Goal: Transaction & Acquisition: Purchase product/service

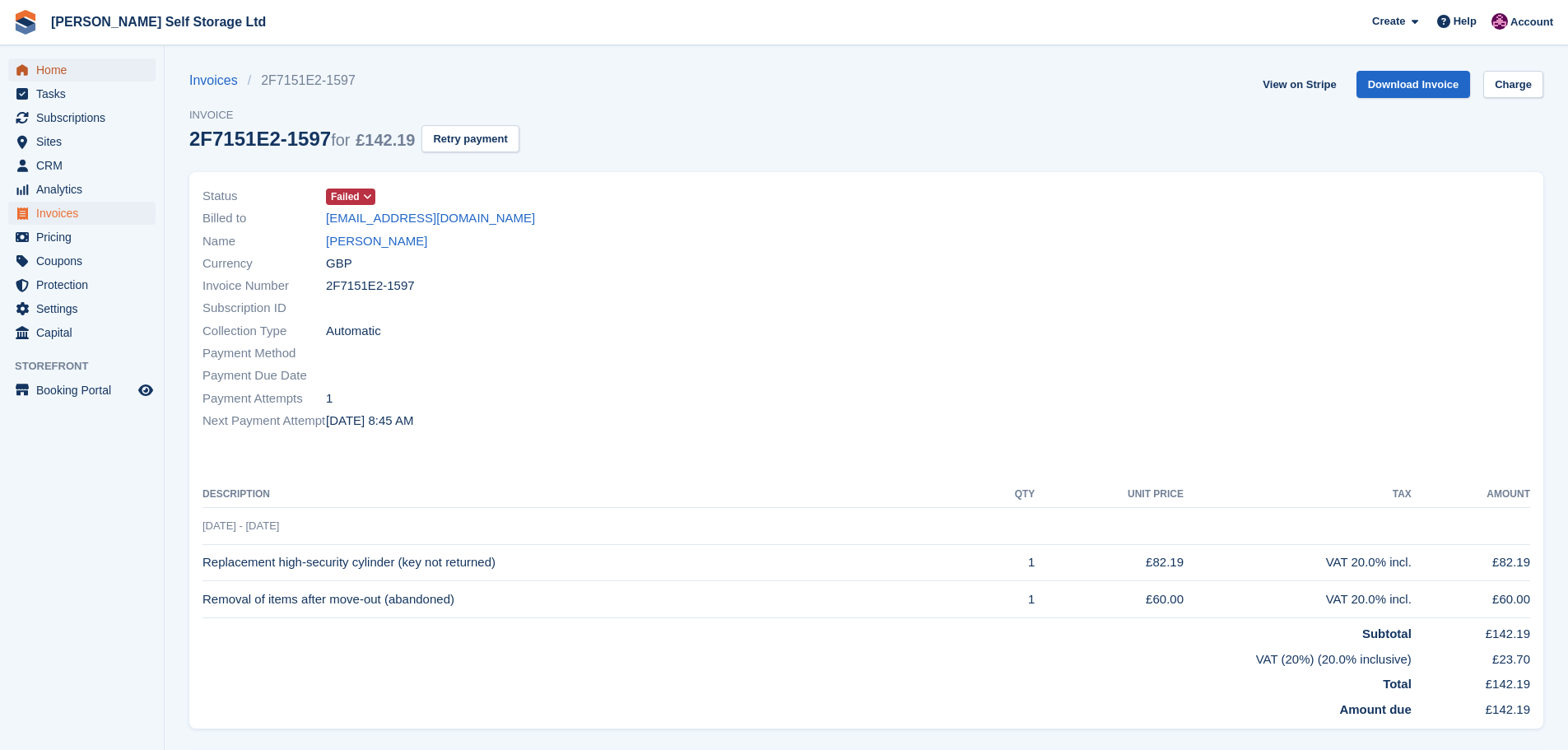
click at [63, 78] on span "Home" at bounding box center [86, 70] width 99 height 23
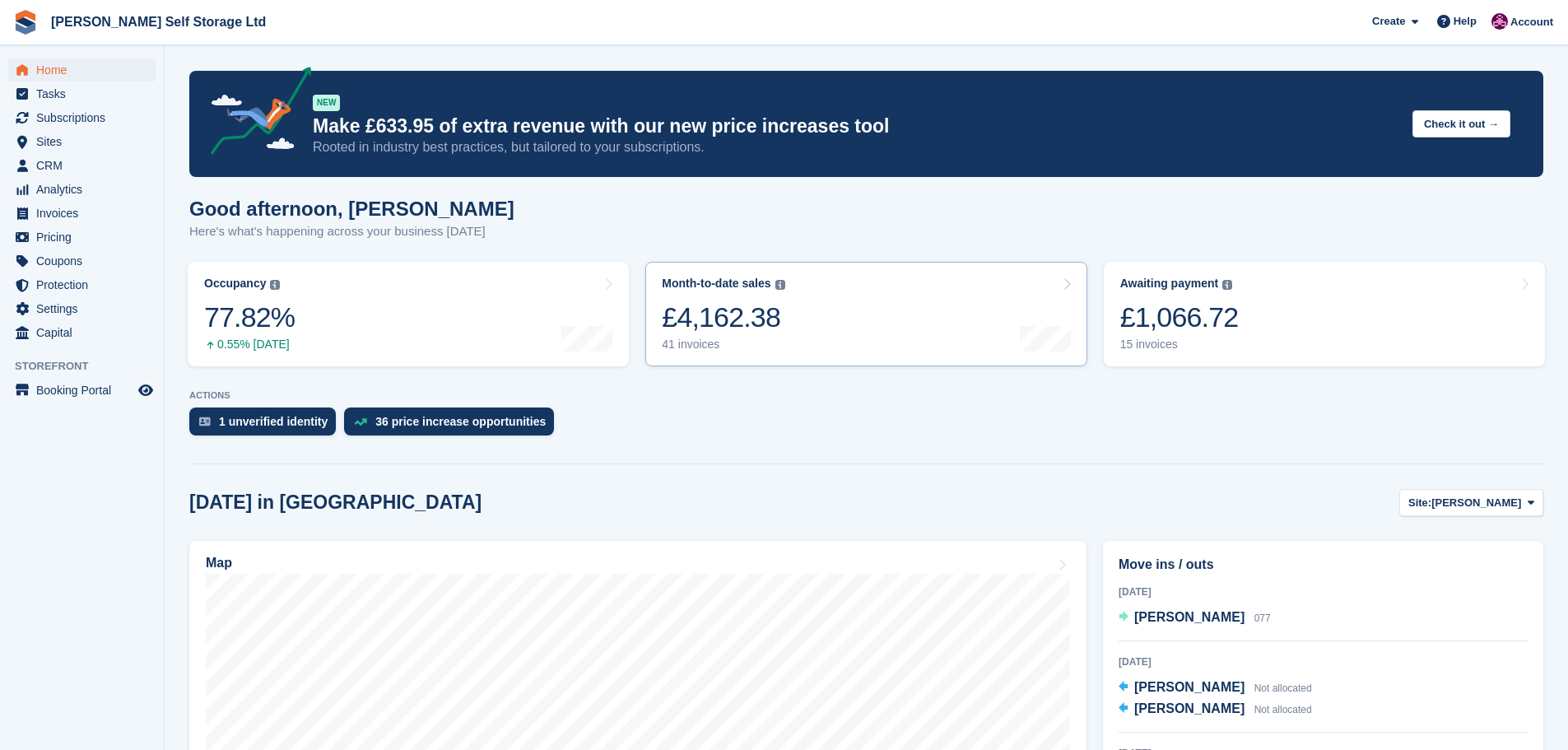
click at [706, 311] on div "£4,162.38" at bounding box center [723, 318] width 123 height 34
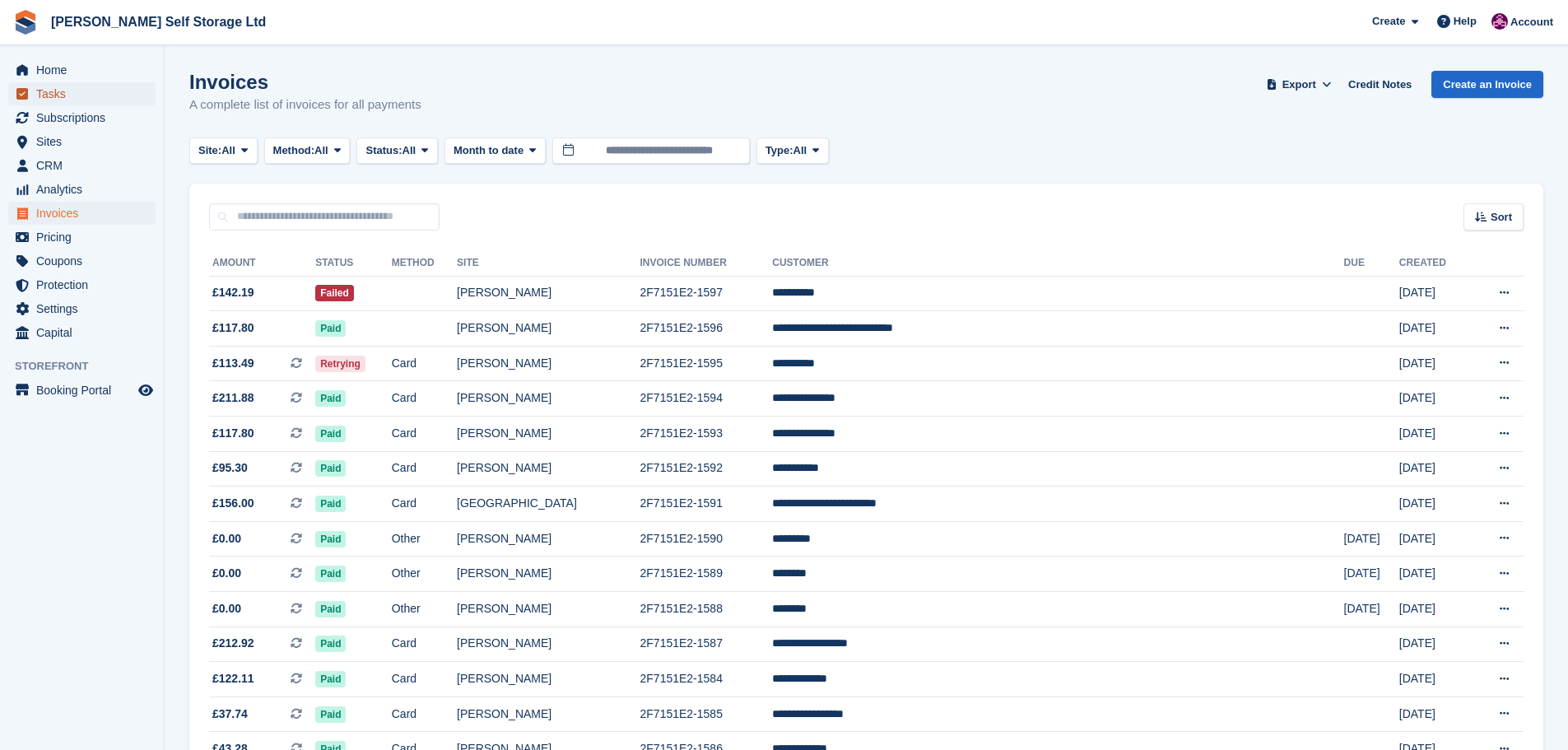
click at [58, 83] on span "Tasks" at bounding box center [86, 94] width 99 height 23
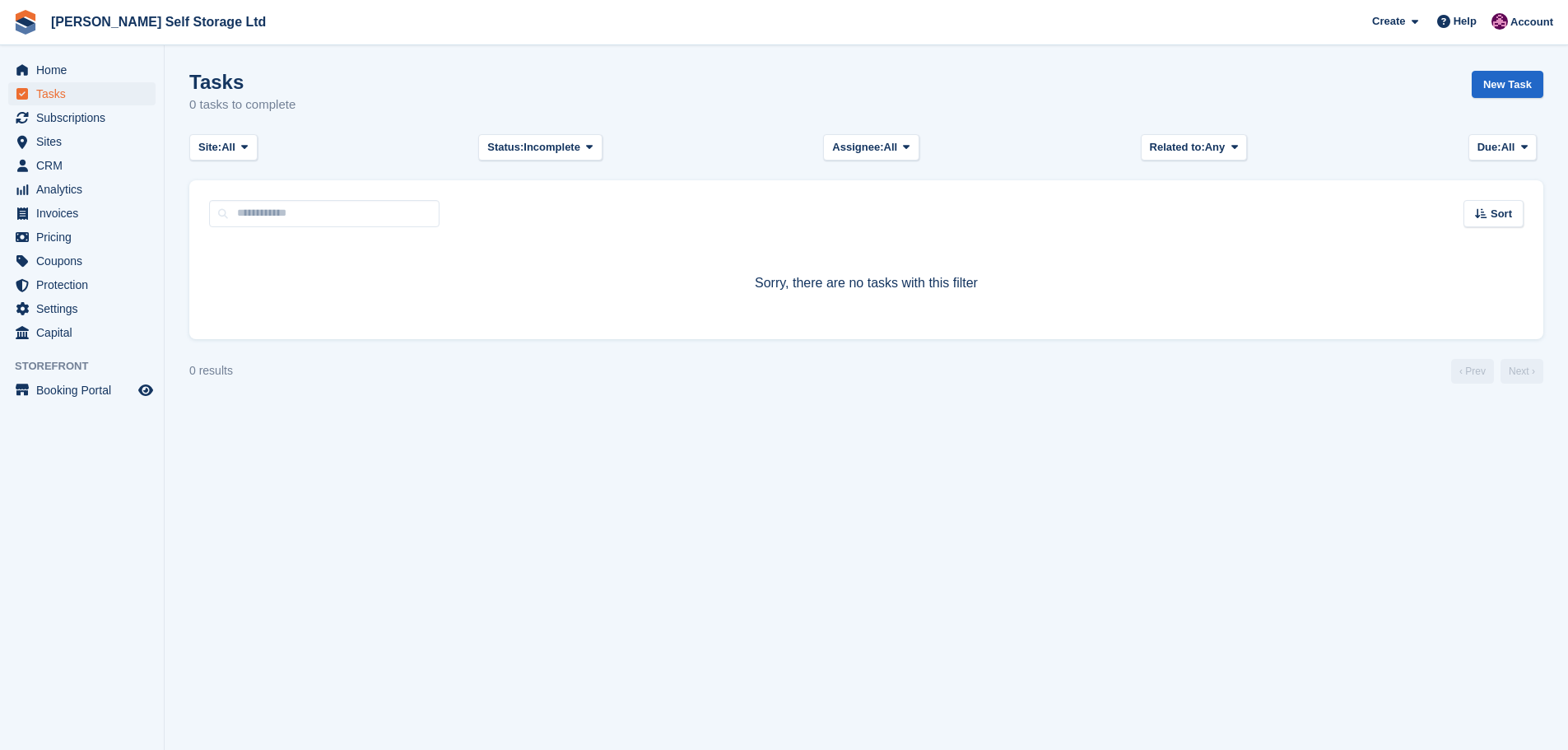
click at [49, 66] on span "Home" at bounding box center [86, 70] width 99 height 23
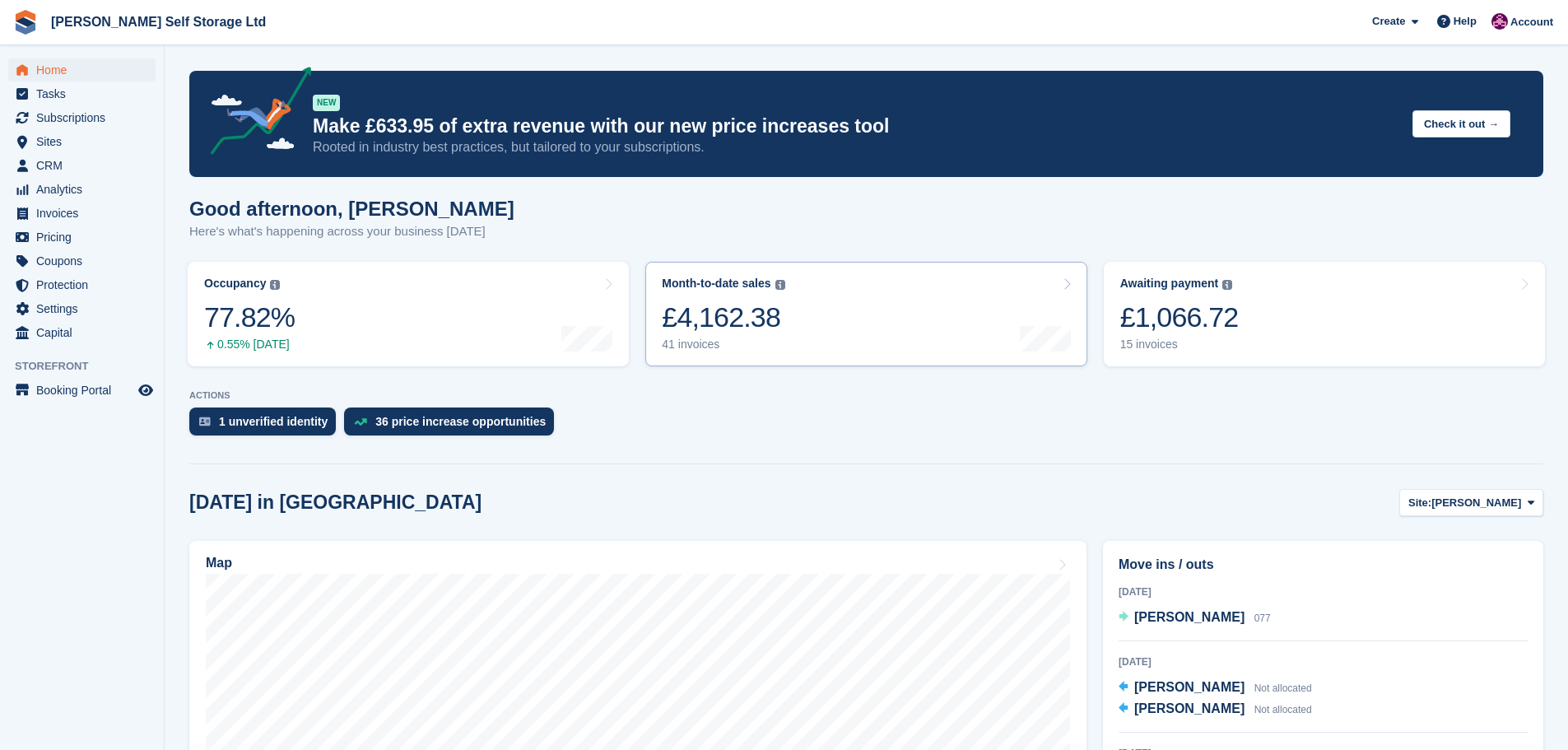
click at [856, 315] on link "Month-to-date sales The sum of all finalised invoices generated this month to d…" at bounding box center [866, 314] width 441 height 105
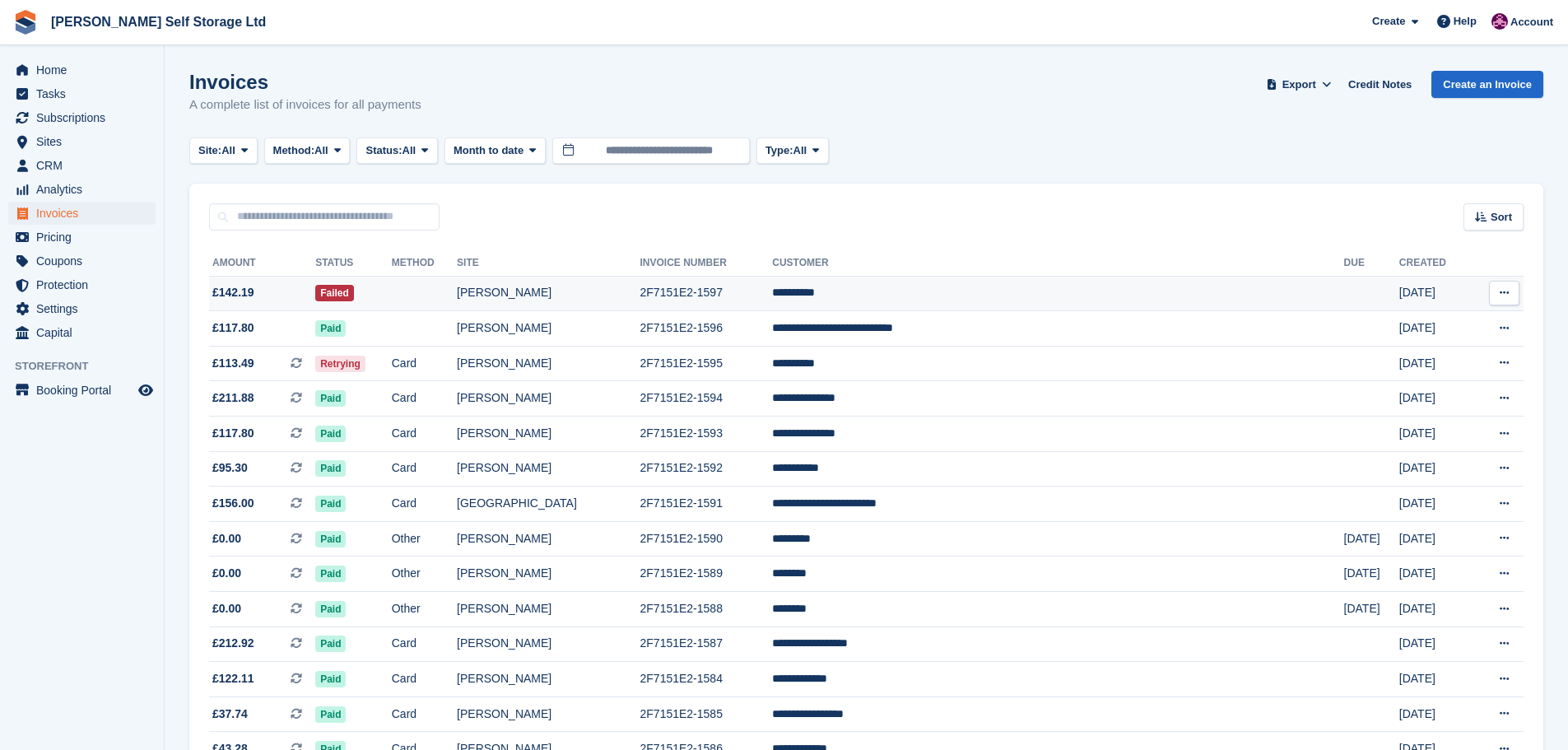
click at [625, 279] on td "[PERSON_NAME]" at bounding box center [548, 294] width 182 height 36
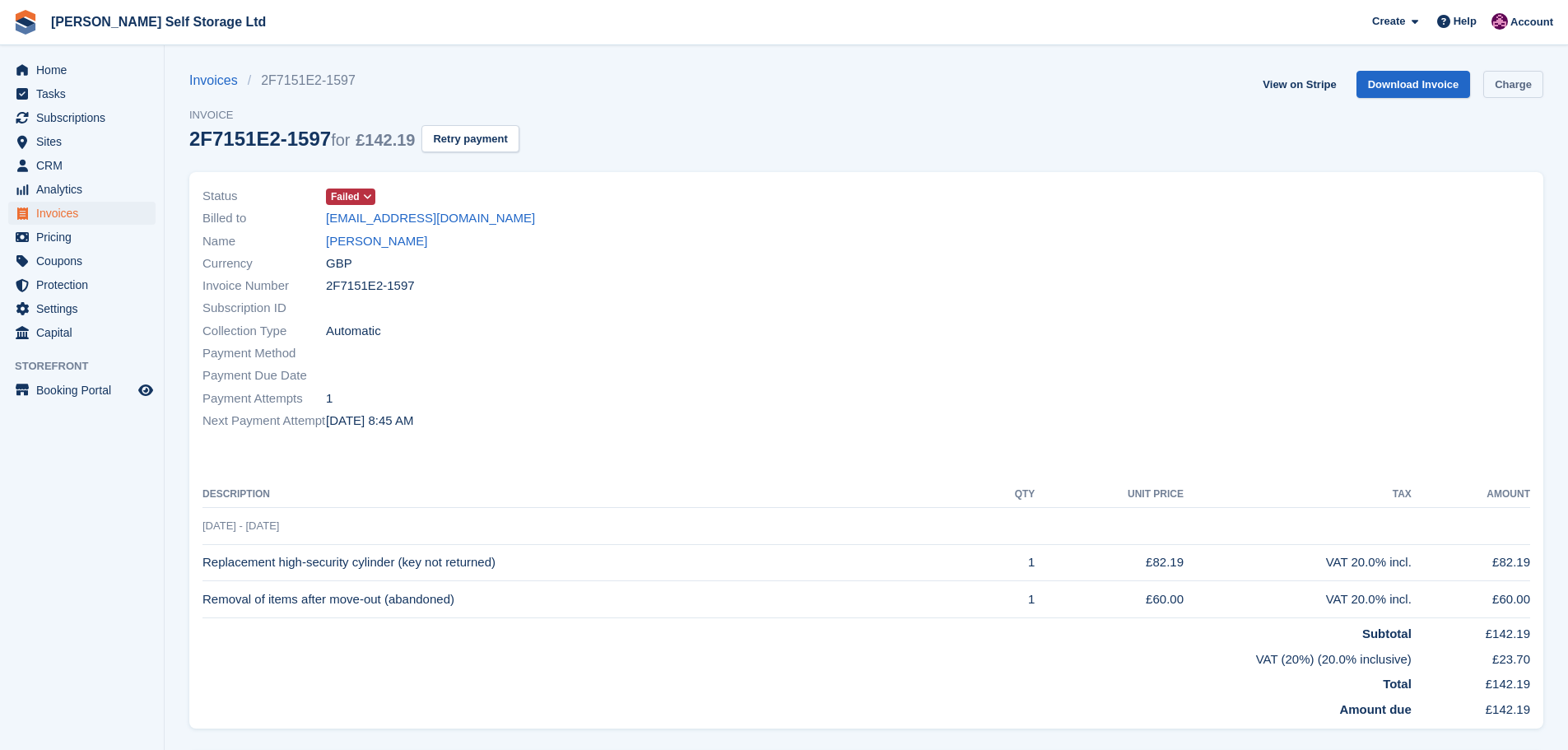
click at [1497, 79] on link "Charge" at bounding box center [1513, 84] width 61 height 27
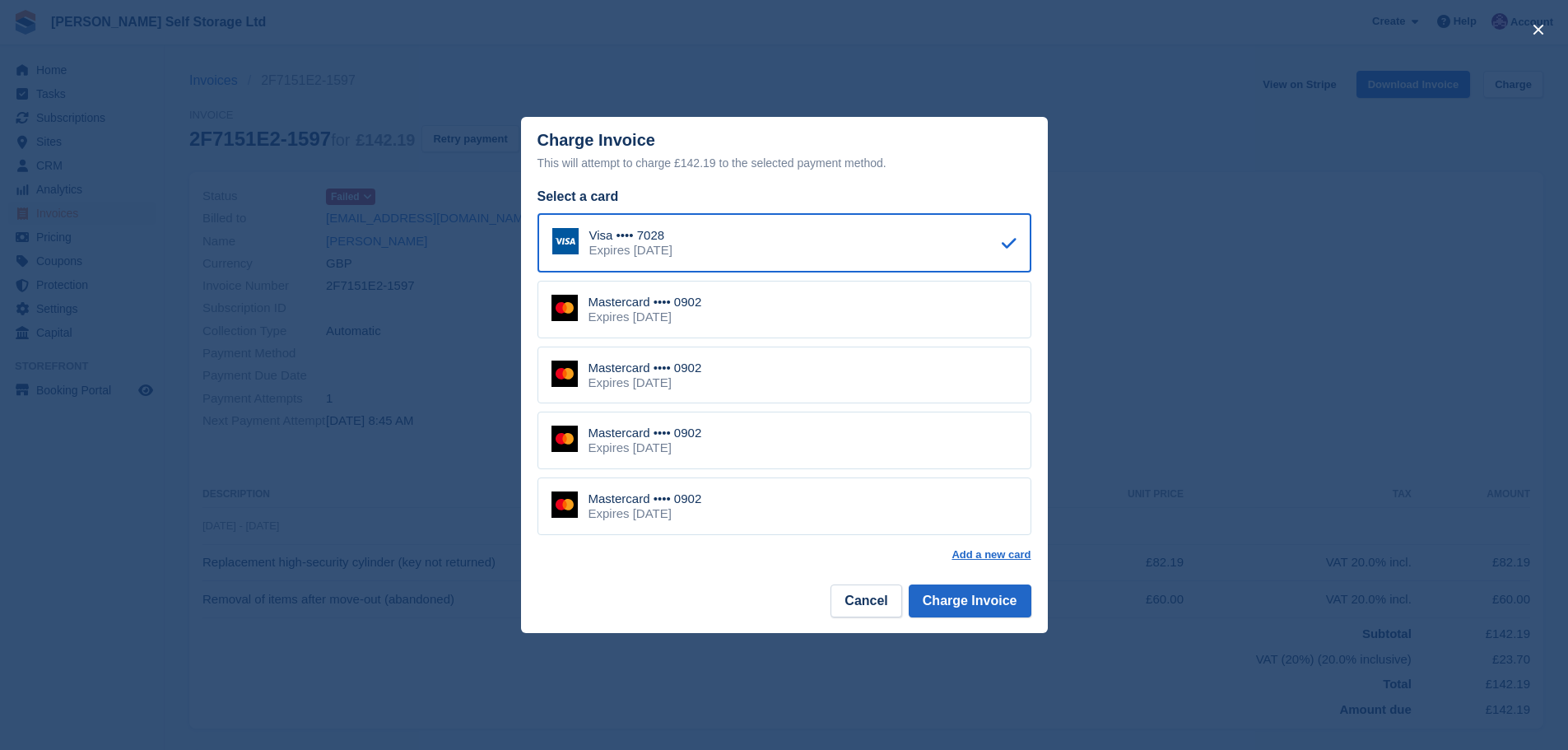
click at [702, 313] on div "Expires September 2028" at bounding box center [645, 316] width 113 height 14
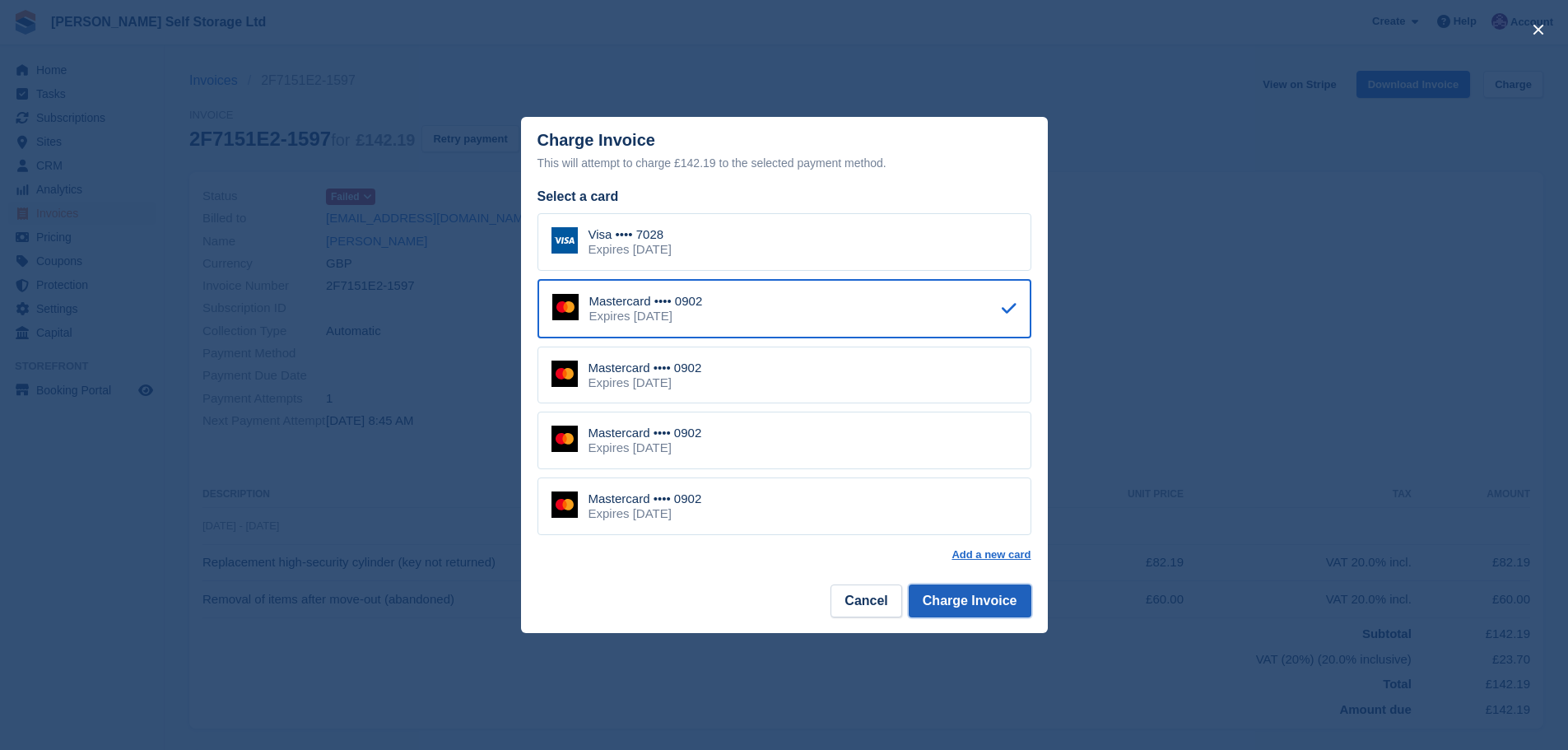
click at [977, 601] on button "Charge Invoice" at bounding box center [970, 601] width 123 height 33
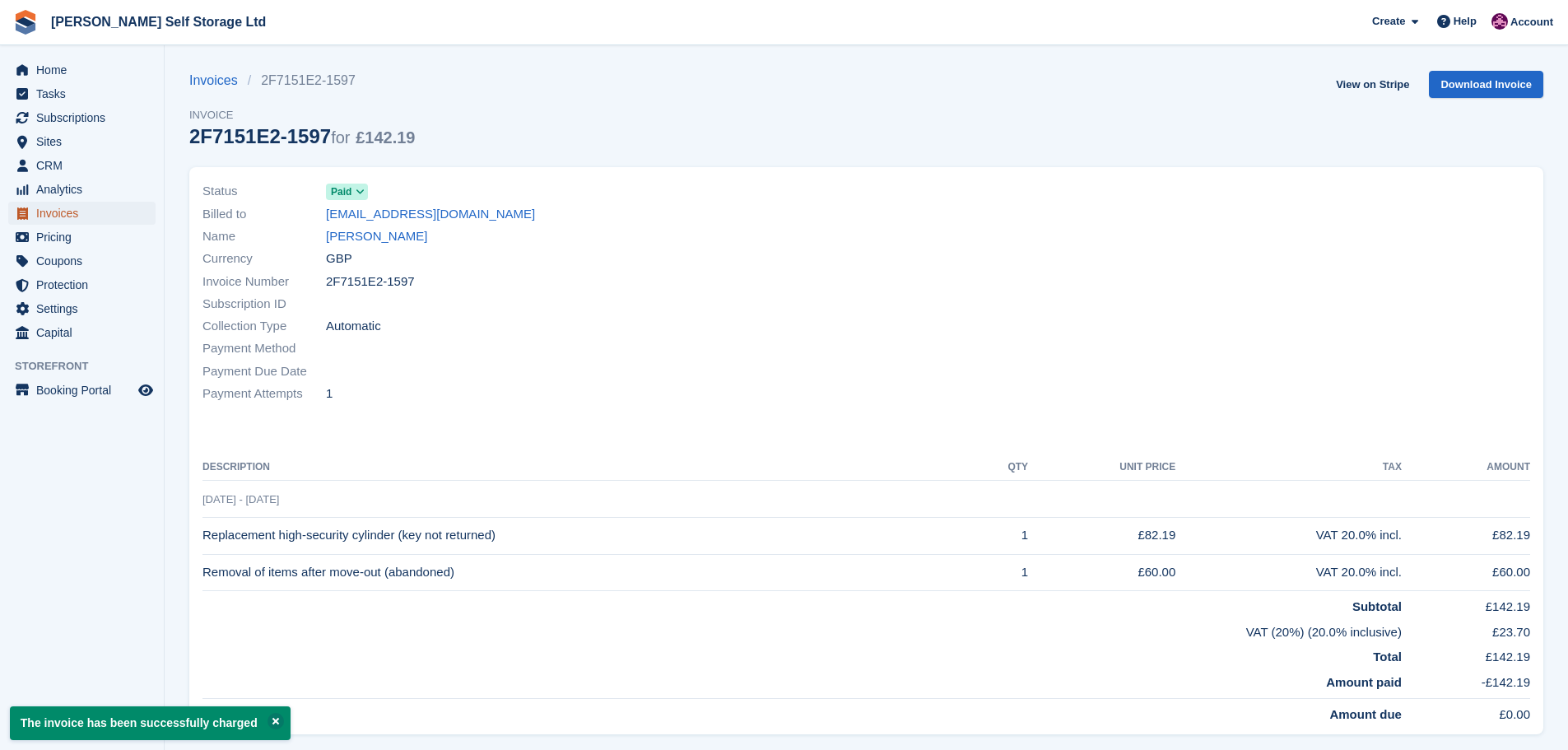
click at [53, 216] on span "Invoices" at bounding box center [86, 213] width 99 height 23
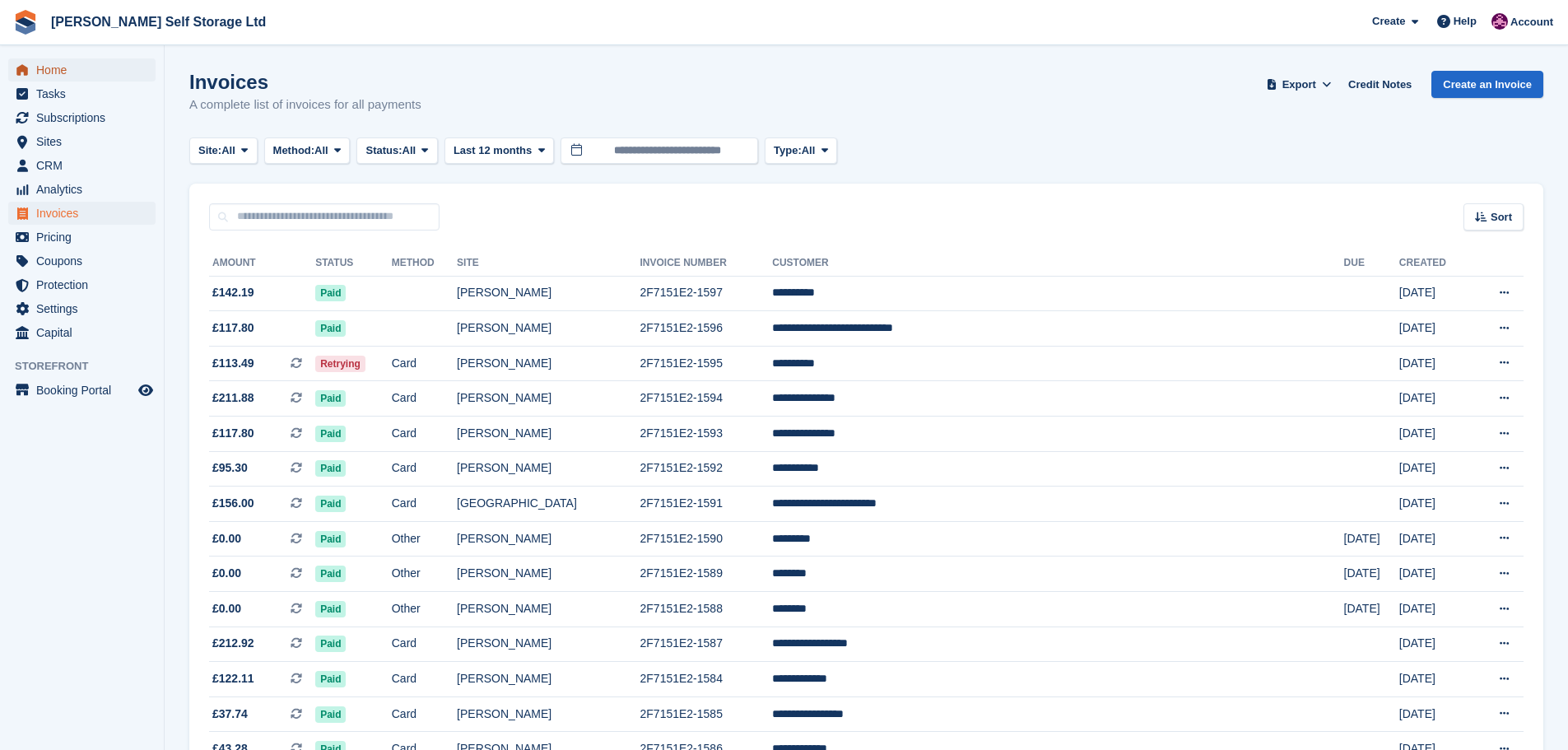
click at [47, 70] on span "Home" at bounding box center [86, 70] width 99 height 23
